Goal: Use online tool/utility: Utilize a website feature to perform a specific function

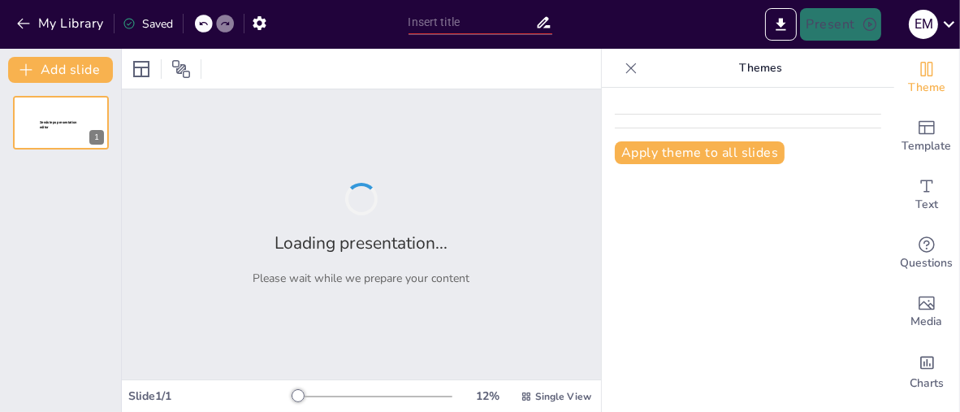
type input "New Sendsteps"
type input "Más Allá de los Modelos Tradicionales: La Necesidad de un Enfoque Eficaz en Ter…"
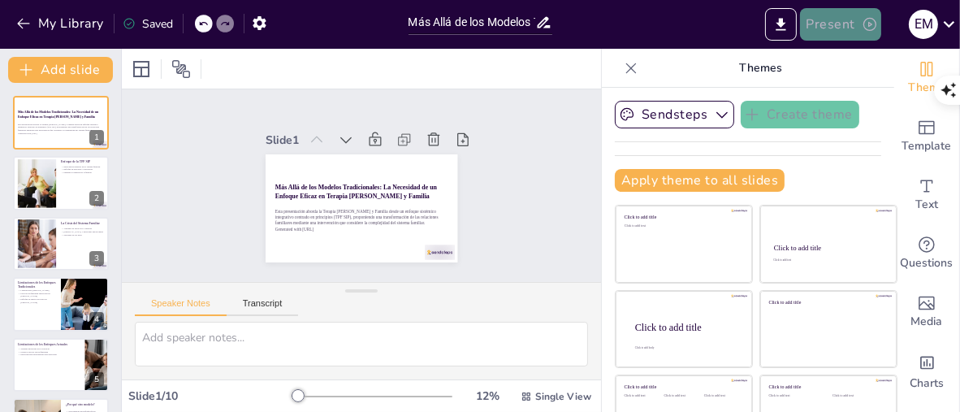
click at [829, 28] on button "Present" at bounding box center [840, 24] width 81 height 32
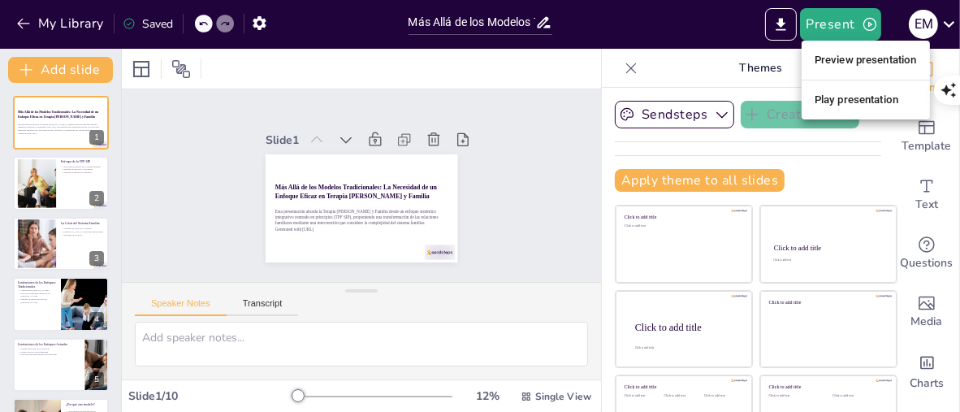
click at [867, 58] on li "Preview presentation" at bounding box center [865, 60] width 128 height 26
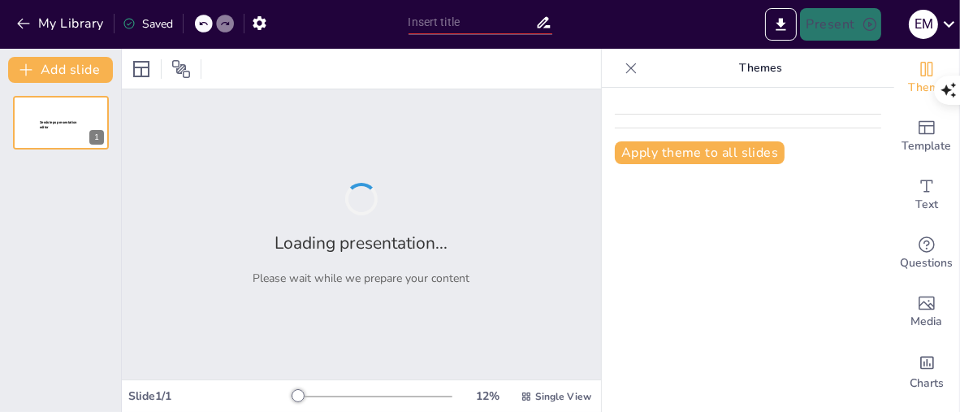
type input "Más Allá de los Modelos Tradicionales: La Necesidad de un Enfoque Eficaz en Ter…"
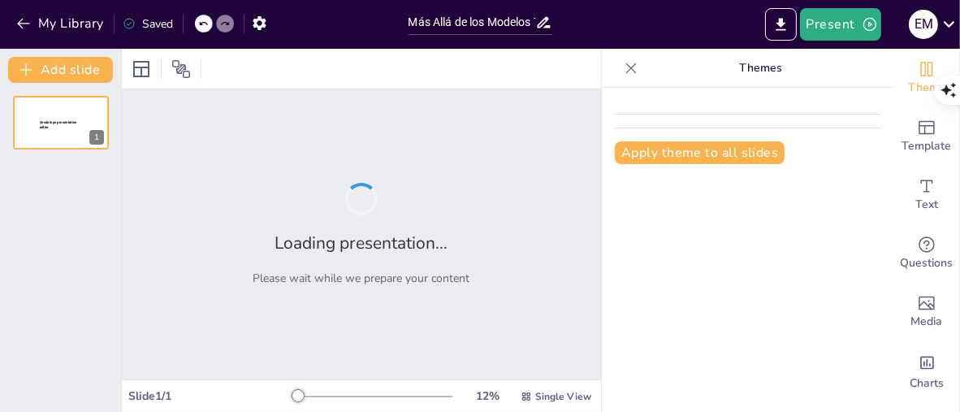
type input "Más Allá de los Modelos Tradicionales: La Necesidad de un Enfoque Eficaz en Ter…"
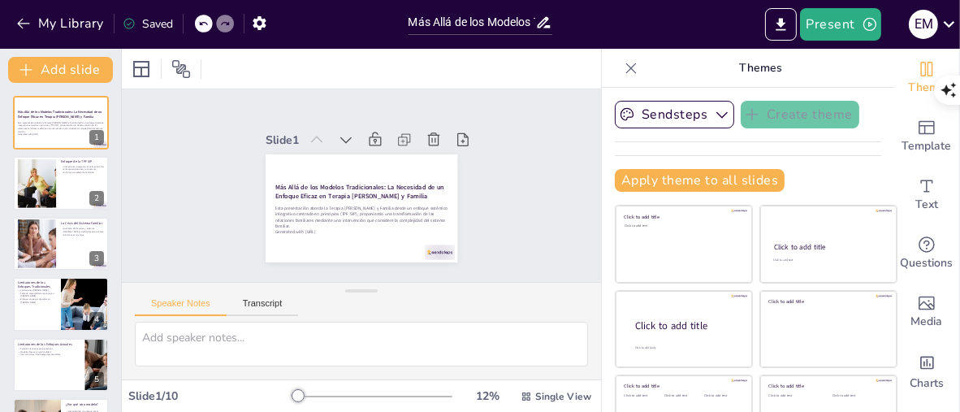
scroll to position [58, 0]
